Goal: Check status: Check status

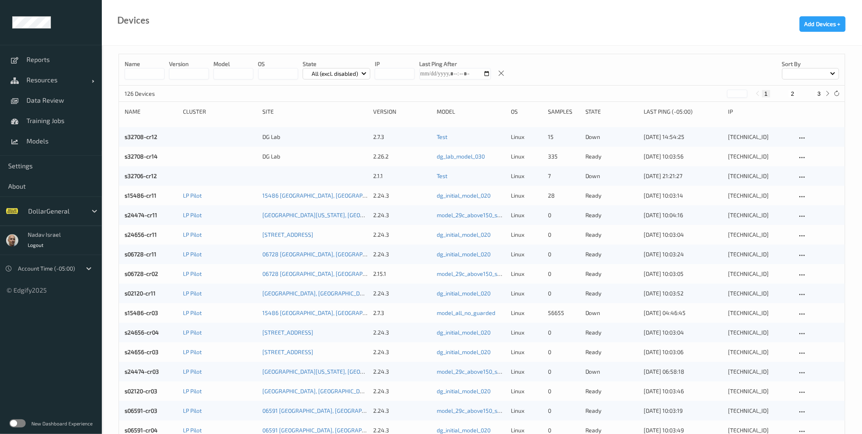
click at [20, 423] on label at bounding box center [17, 423] width 16 height 8
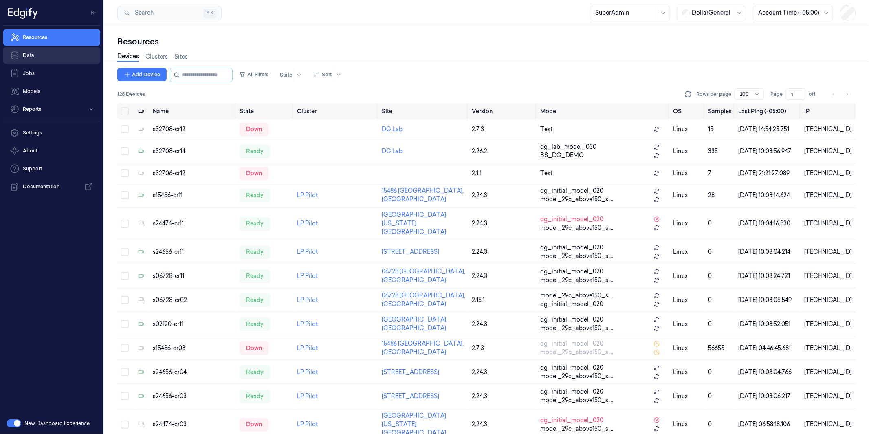
click at [41, 55] on link "Data" at bounding box center [51, 55] width 97 height 16
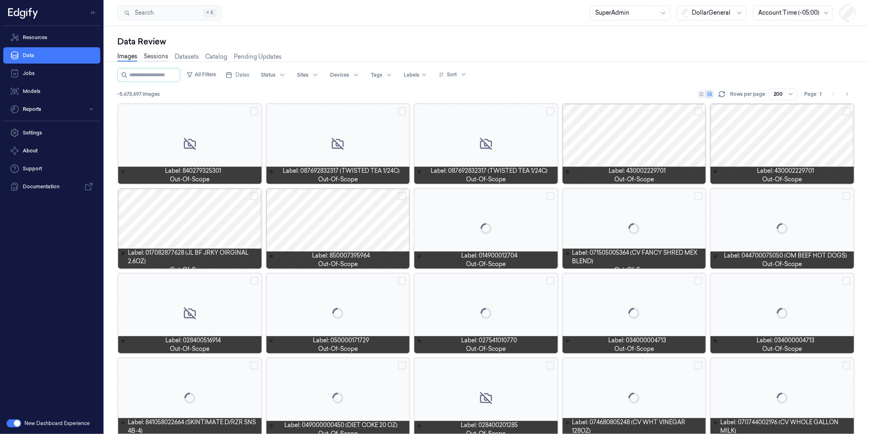
click at [153, 55] on link "Sessions" at bounding box center [156, 56] width 24 height 9
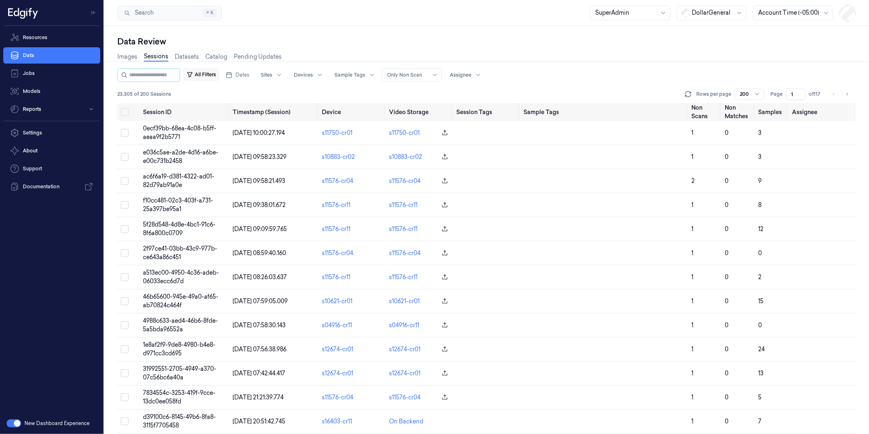
click at [219, 75] on button "All Filters" at bounding box center [201, 74] width 36 height 13
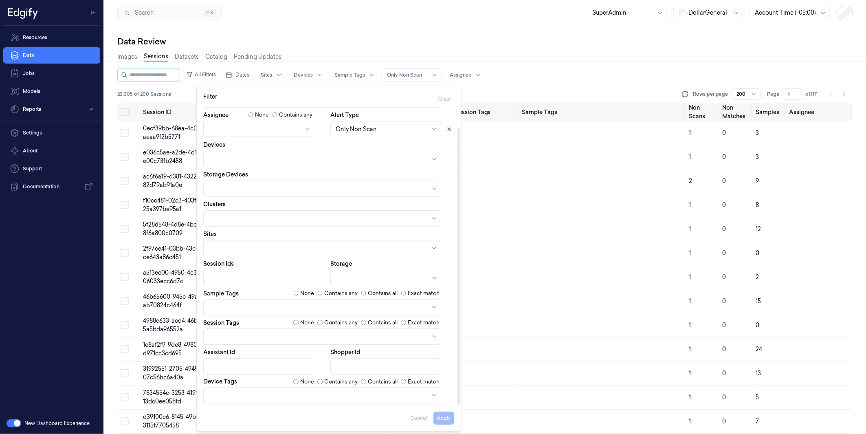
scroll to position [16, 0]
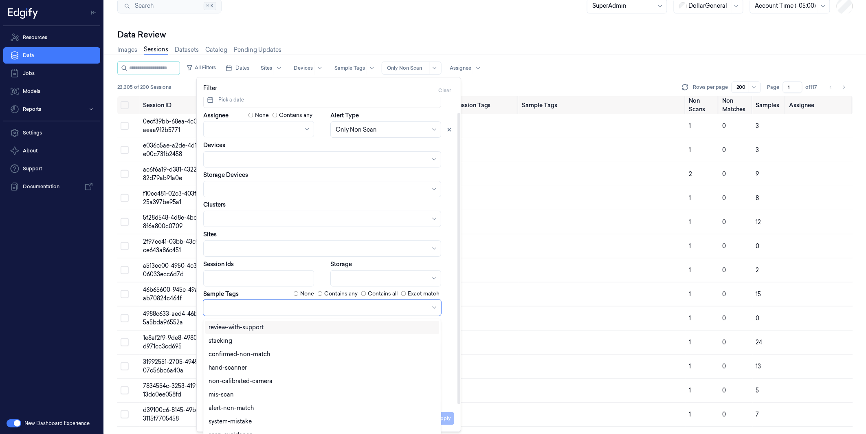
click at [230, 300] on div at bounding box center [322, 307] width 238 height 16
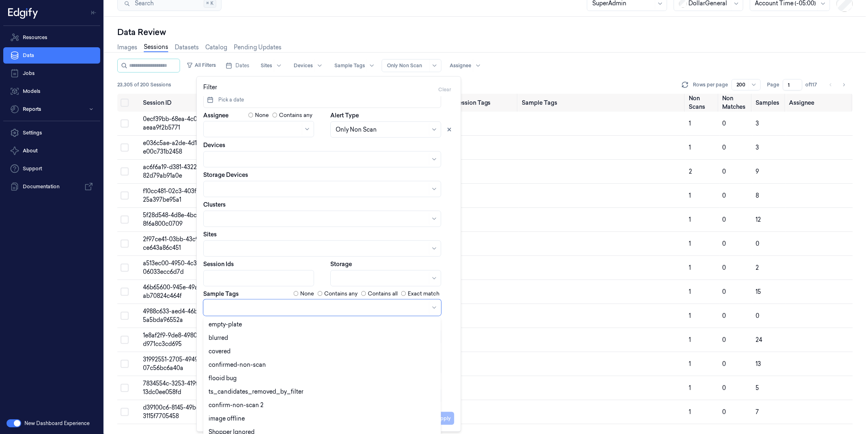
scroll to position [176, 0]
click at [266, 364] on div "confirmed-non-scan" at bounding box center [322, 364] width 227 height 9
click at [450, 417] on button "Apply" at bounding box center [443, 418] width 21 height 13
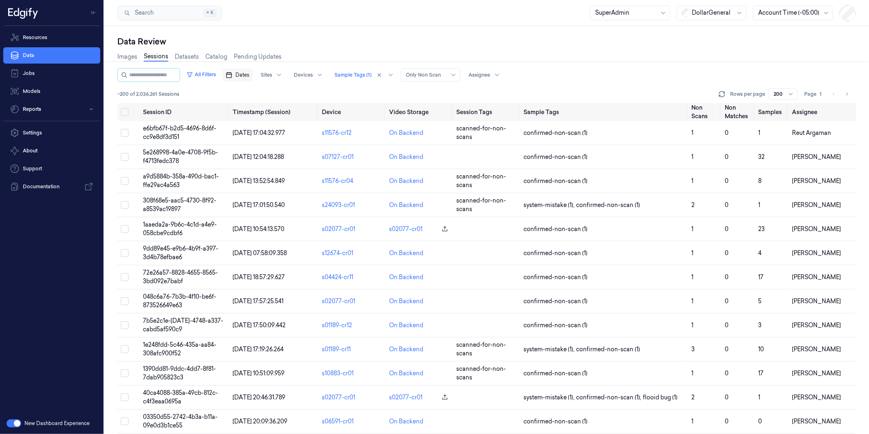
click at [249, 74] on span "Dates" at bounding box center [242, 74] width 14 height 7
click at [258, 121] on button "1" at bounding box center [261, 123] width 13 height 13
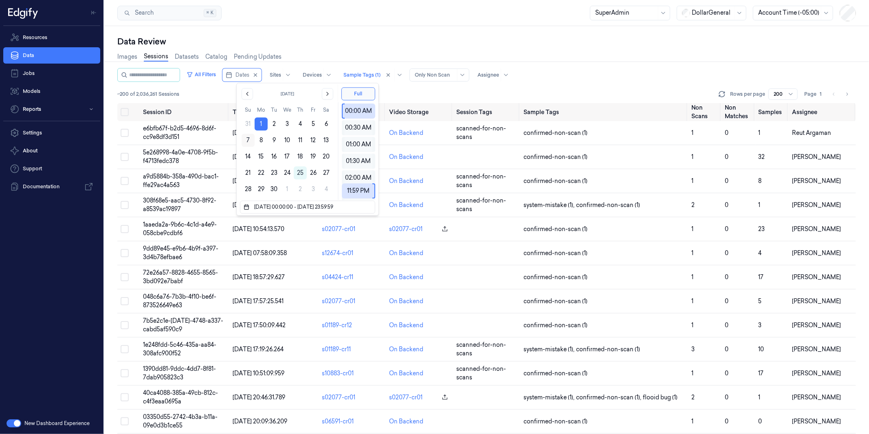
click at [246, 139] on button "7" at bounding box center [248, 140] width 13 height 13
type input "01/09/2025 00:00:00 - 07/09/2025 23:59:59"
click at [472, 26] on div "Data Review Images Sessions Datasets Catalog Pending Updates All Filters Dates …" at bounding box center [486, 230] width 764 height 408
